Goal: Task Accomplishment & Management: Manage account settings

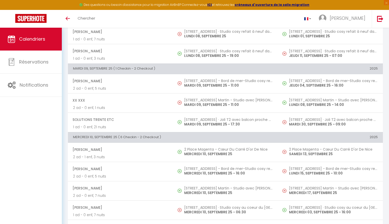
scroll to position [331, 0]
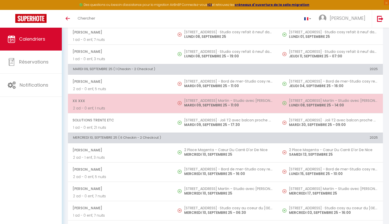
click at [199, 102] on h5 "[STREET_ADDRESS] Martin - Studio avec [PERSON_NAME] et piscine" at bounding box center [228, 101] width 89 height 4
select select "OK"
select select "KO"
select select "0"
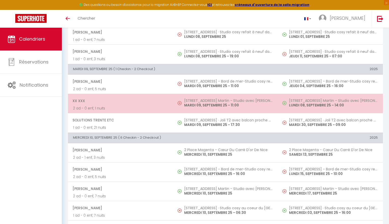
select select "1"
select select
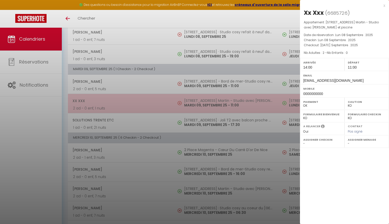
select select "20397"
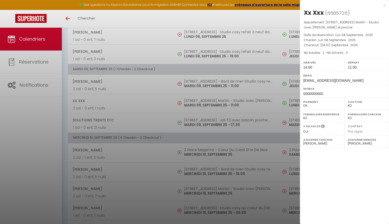
click at [385, 6] on div "x" at bounding box center [342, 6] width 85 height 6
